Goal: Information Seeking & Learning: Understand process/instructions

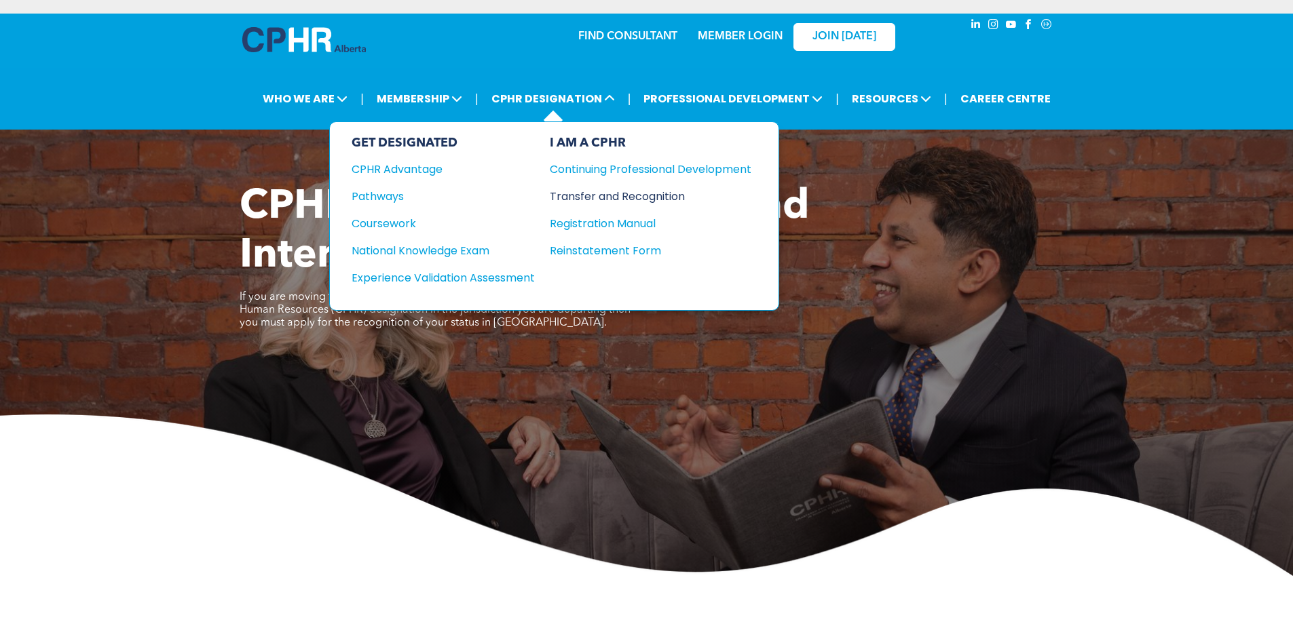
click at [587, 191] on div "Transfer and Recognition" at bounding box center [640, 196] width 181 height 17
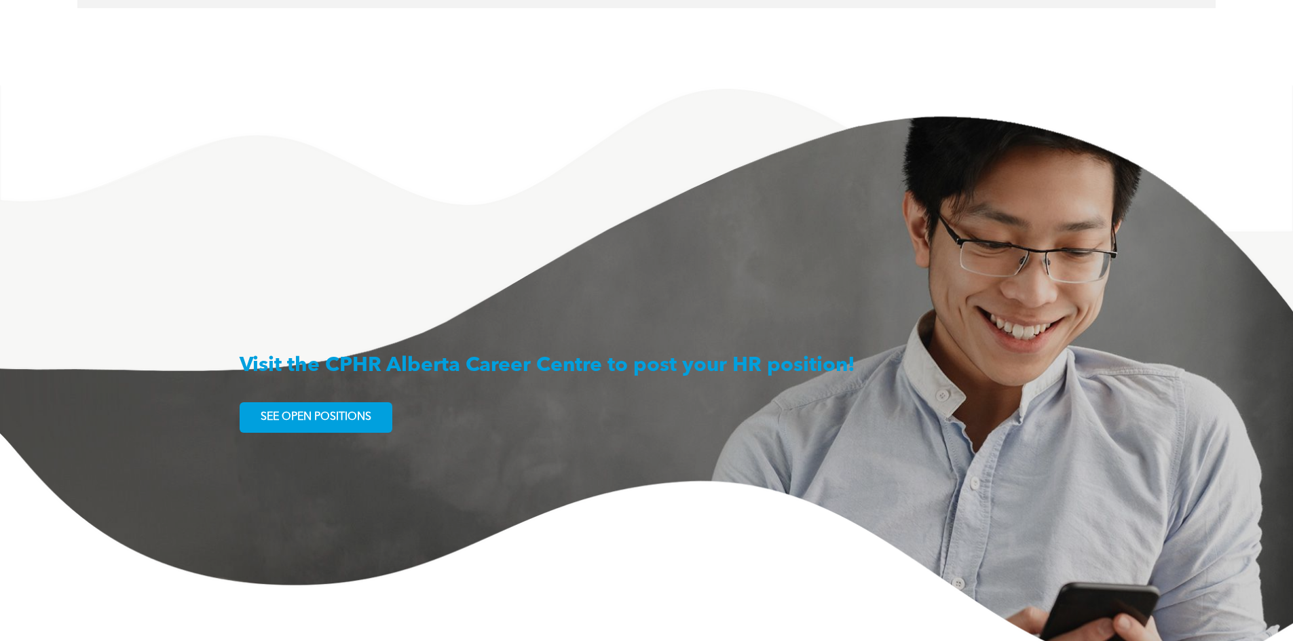
scroll to position [2172, 0]
